Goal: Check status: Check status

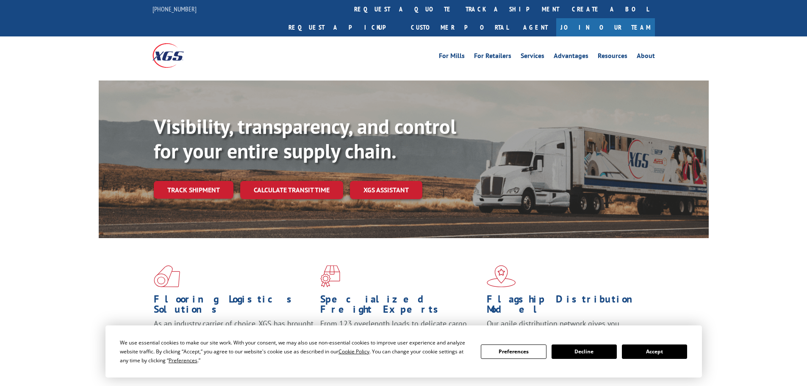
drag, startPoint x: 385, startPoint y: 7, endPoint x: 388, endPoint y: 14, distance: 7.6
click at [459, 7] on link "track a shipment" at bounding box center [512, 9] width 106 height 18
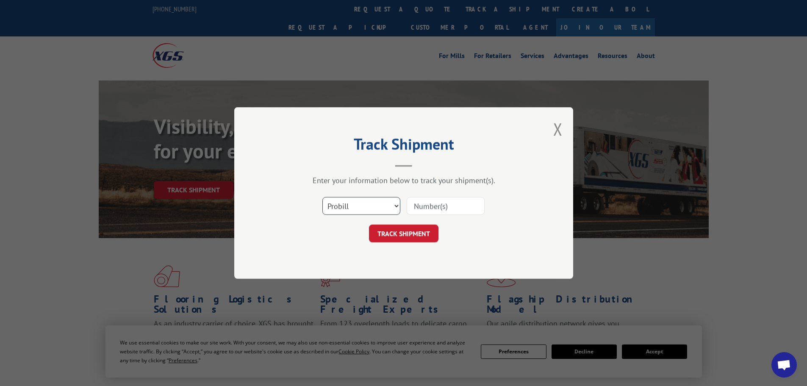
click at [381, 201] on select "Select category... Probill BOL PO" at bounding box center [361, 206] width 78 height 18
select select "po"
click at [322, 197] on select "Select category... Probill BOL PO" at bounding box center [361, 206] width 78 height 18
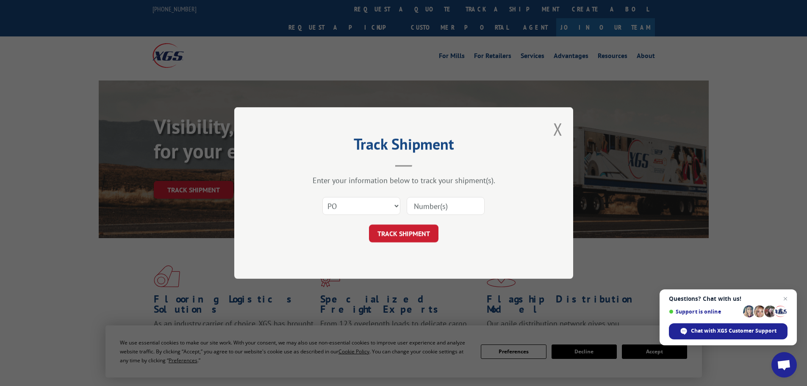
click at [441, 201] on input at bounding box center [446, 206] width 78 height 18
paste input "15529636"
type input "15529636"
click at [385, 239] on button "TRACK SHIPMENT" at bounding box center [403, 233] width 69 height 18
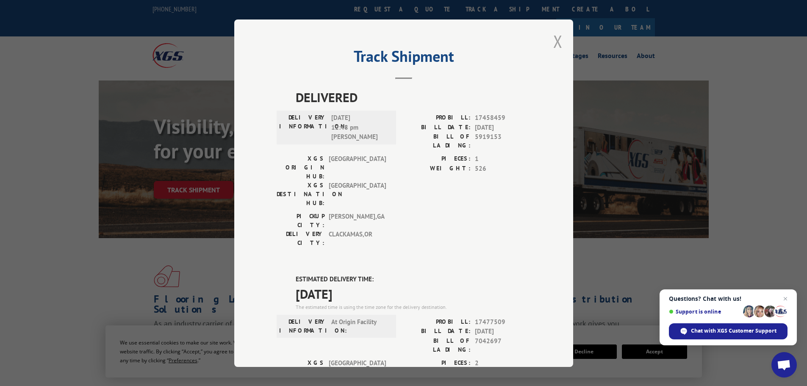
click at [558, 39] on button "Close modal" at bounding box center [557, 41] width 9 height 22
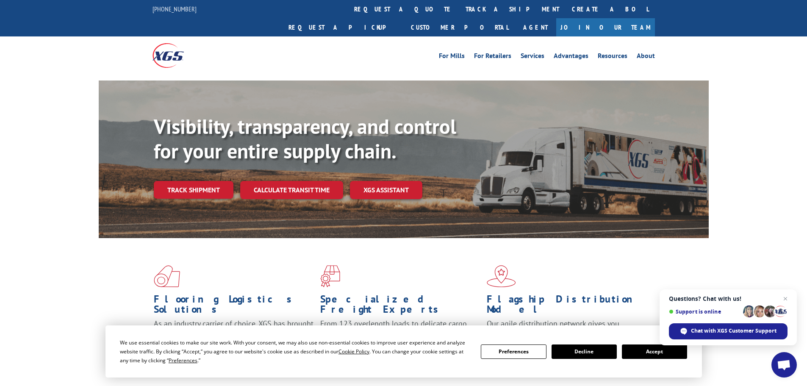
drag, startPoint x: 383, startPoint y: 10, endPoint x: 387, endPoint y: 20, distance: 11.3
click at [459, 10] on link "track a shipment" at bounding box center [512, 9] width 106 height 18
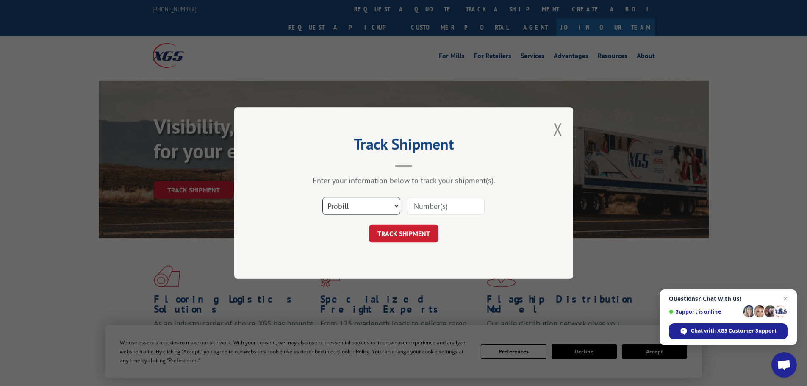
click at [372, 201] on select "Select category... Probill BOL PO" at bounding box center [361, 206] width 78 height 18
select select "po"
click at [322, 197] on select "Select category... Probill BOL PO" at bounding box center [361, 206] width 78 height 18
click at [448, 209] on input at bounding box center [446, 206] width 78 height 18
paste input "15529635"
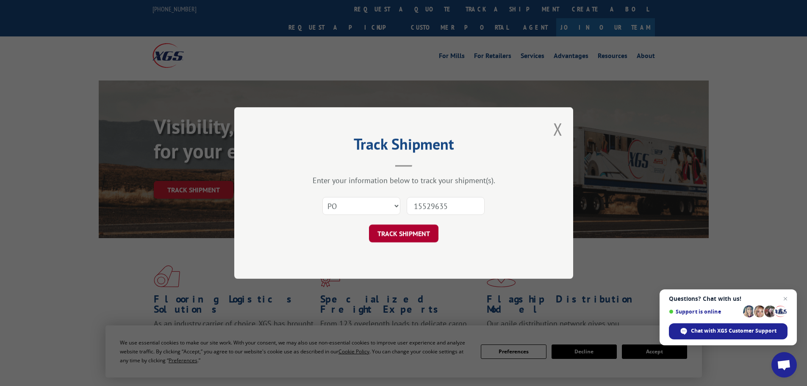
type input "15529635"
click at [408, 235] on button "TRACK SHIPMENT" at bounding box center [403, 233] width 69 height 18
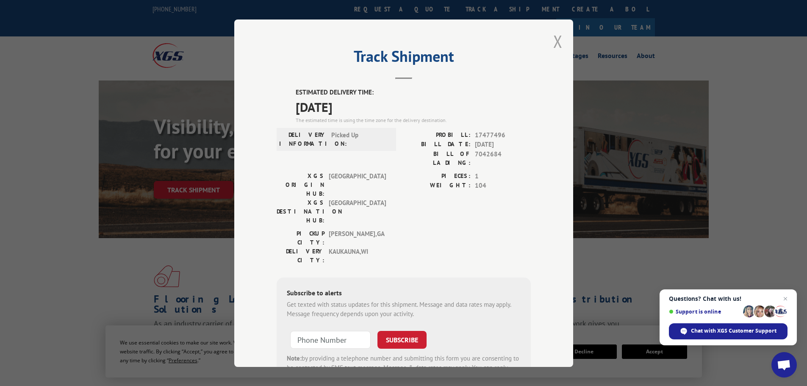
click at [554, 40] on button "Close modal" at bounding box center [557, 41] width 9 height 22
